Goal: Information Seeking & Learning: Learn about a topic

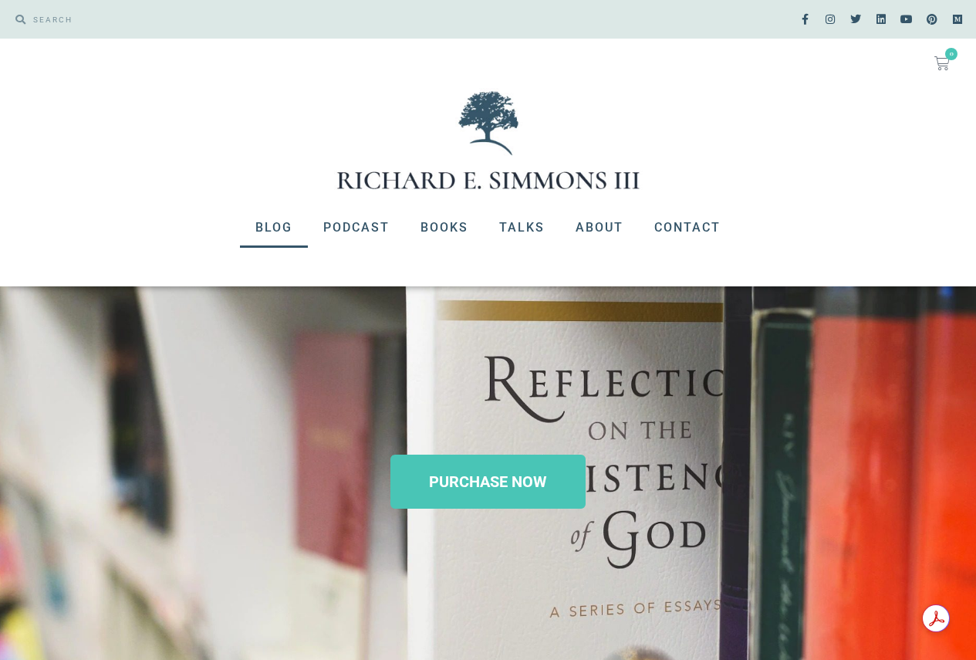
click at [283, 224] on link "Blog" at bounding box center [274, 228] width 68 height 40
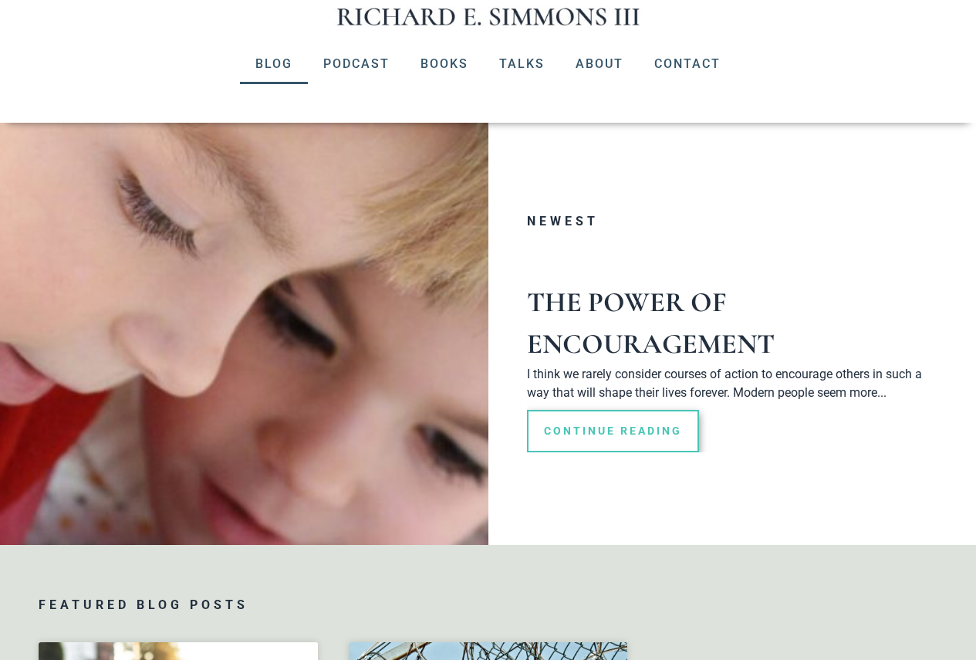
scroll to position [154, 0]
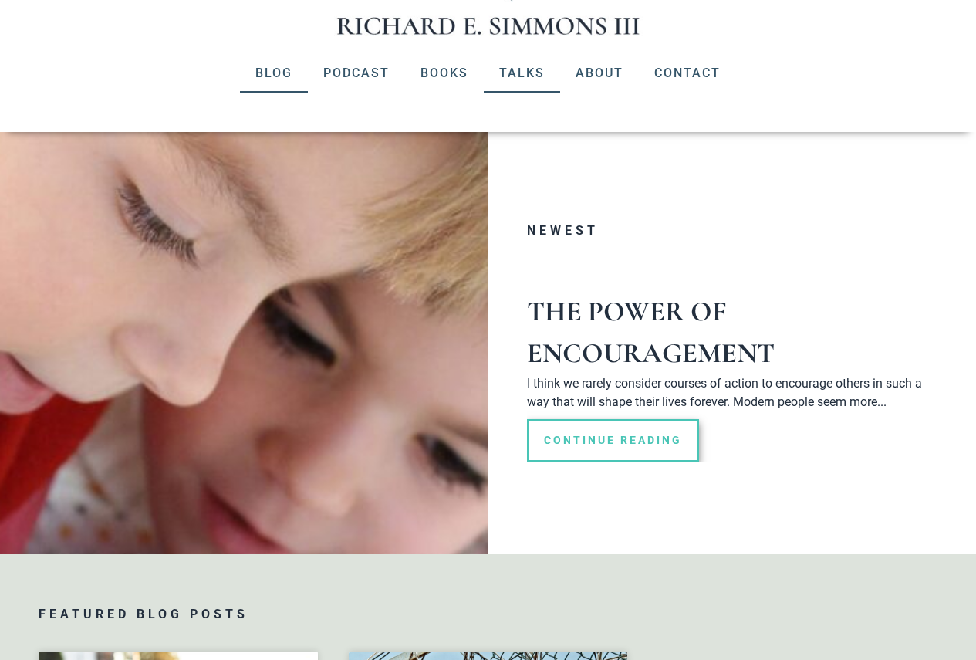
click at [527, 73] on link "Talks" at bounding box center [522, 73] width 76 height 40
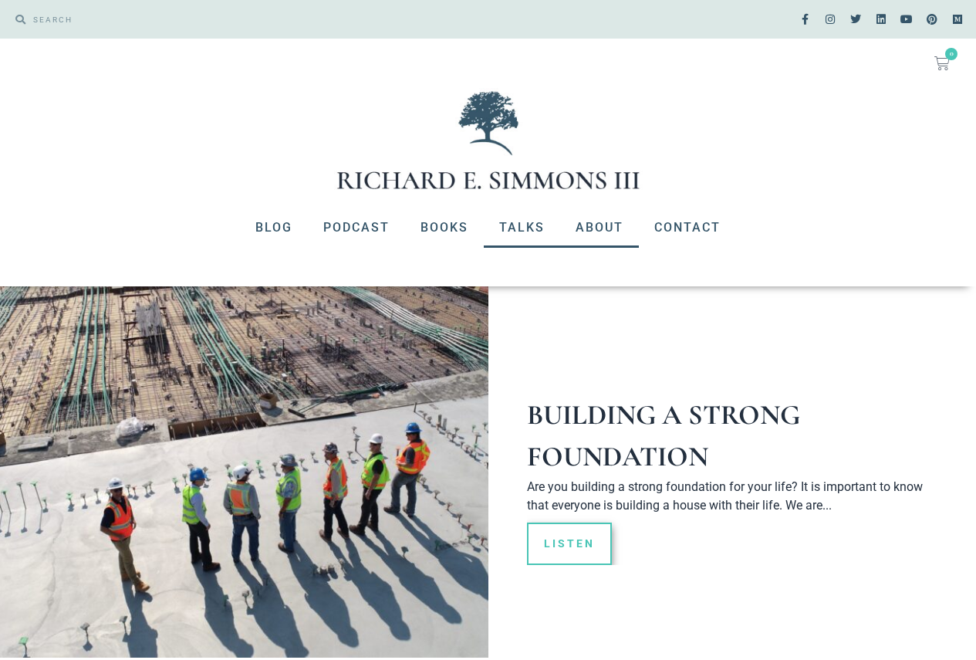
click at [609, 233] on link "About" at bounding box center [599, 228] width 79 height 40
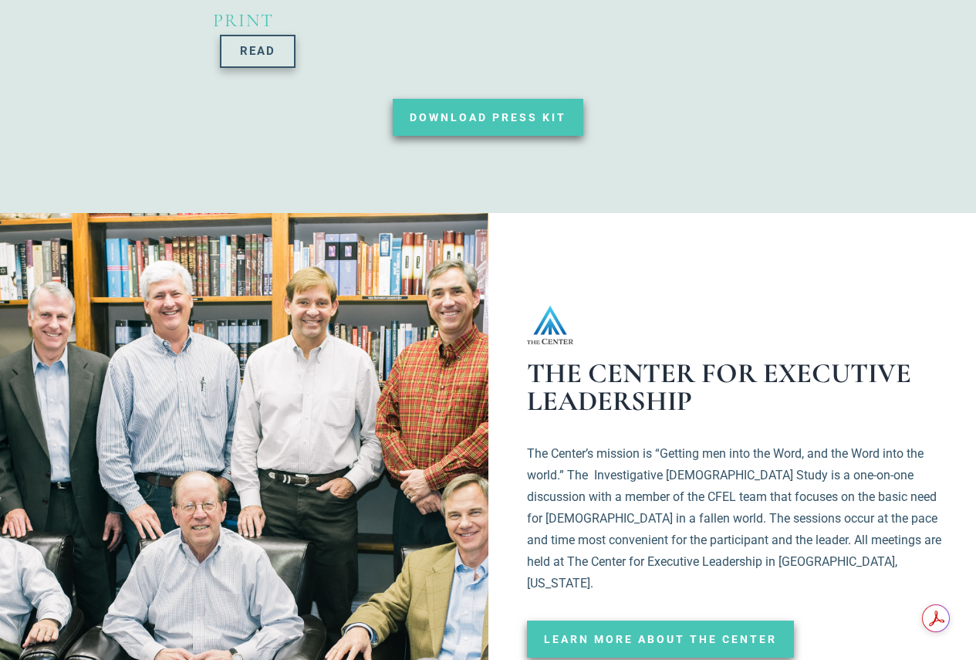
scroll to position [2624, 0]
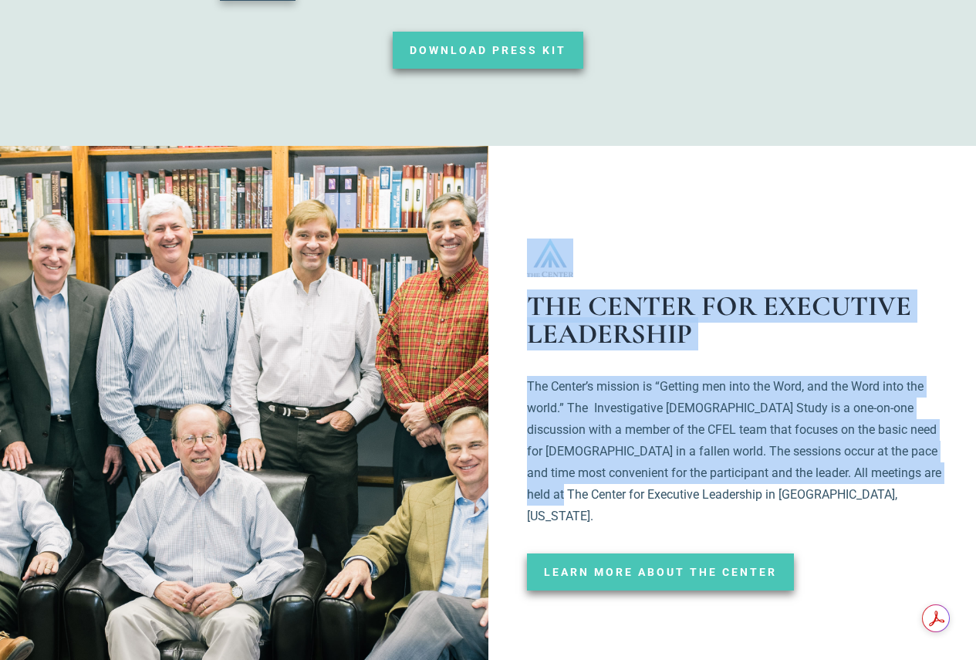
drag, startPoint x: 236, startPoint y: 388, endPoint x: 544, endPoint y: 401, distance: 308.2
click at [544, 401] on div "THE CENTER For Executive leadership The Center’s mission is “Getting men into t…" at bounding box center [488, 418] width 915 height 545
click at [259, 386] on div at bounding box center [260, 418] width 458 height 545
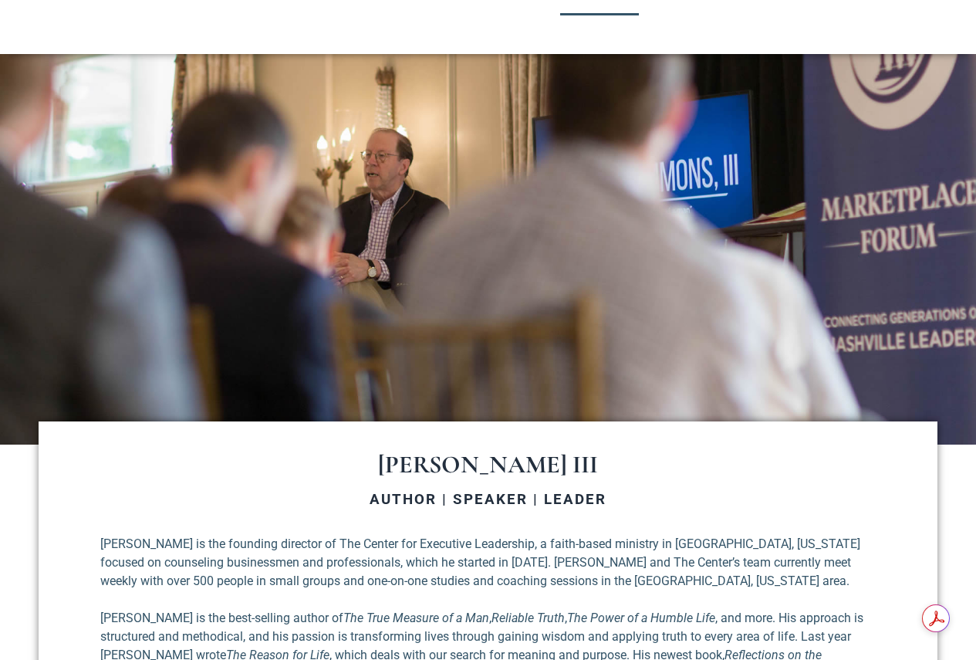
scroll to position [0, 0]
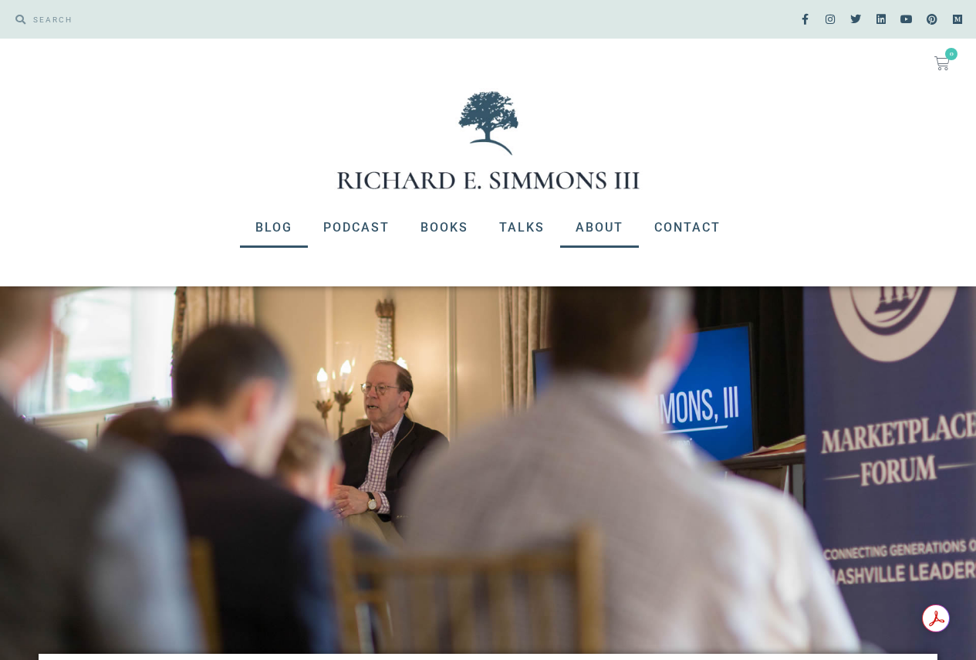
click at [269, 220] on link "Blog" at bounding box center [274, 228] width 68 height 40
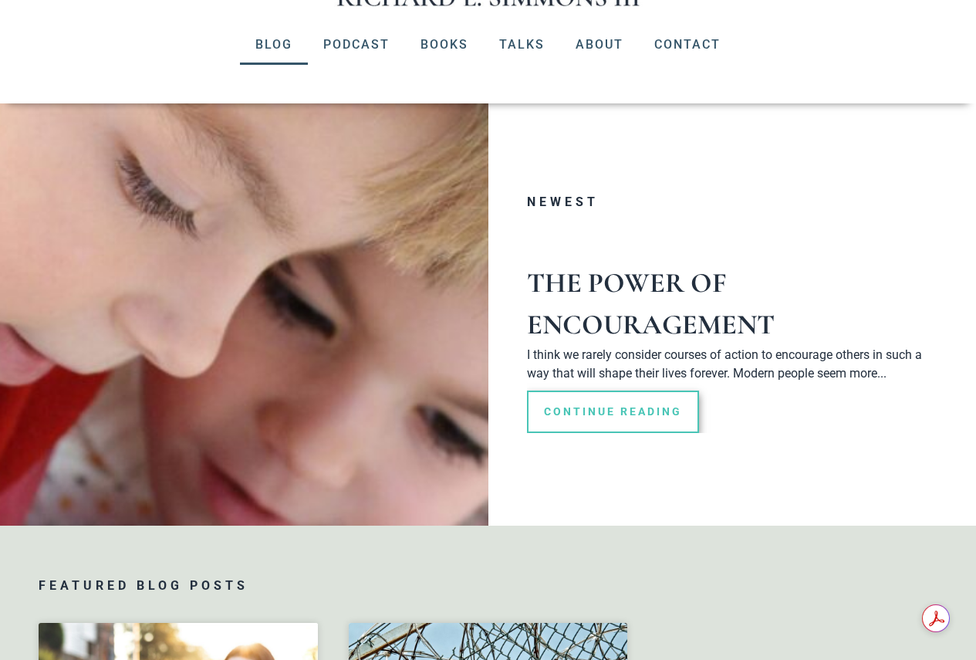
scroll to position [154, 0]
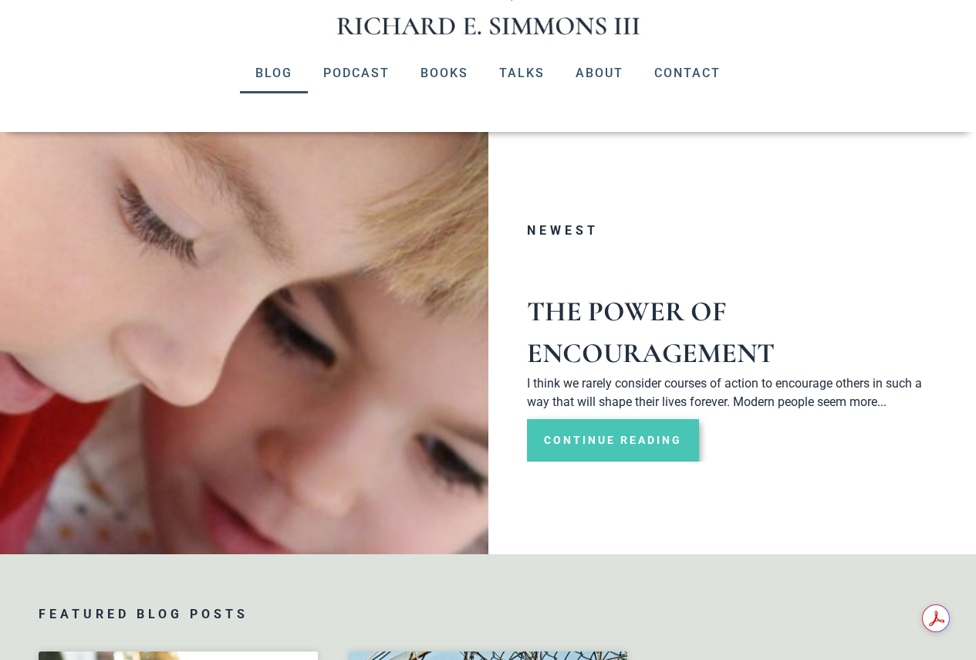
click at [583, 446] on link "Continue Reading" at bounding box center [613, 440] width 172 height 42
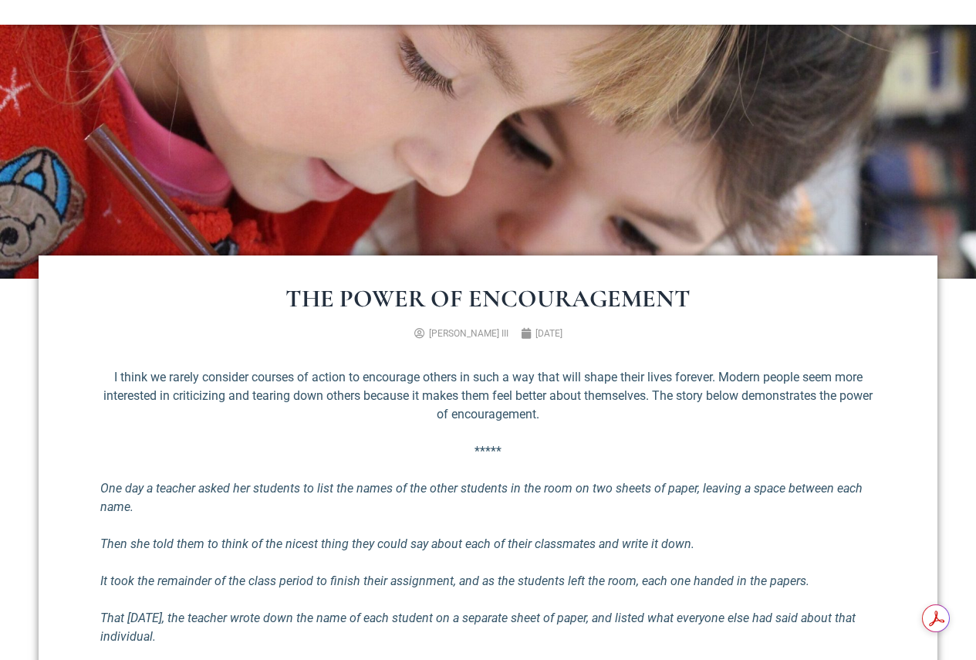
scroll to position [386, 0]
